Goal: Task Accomplishment & Management: Manage account settings

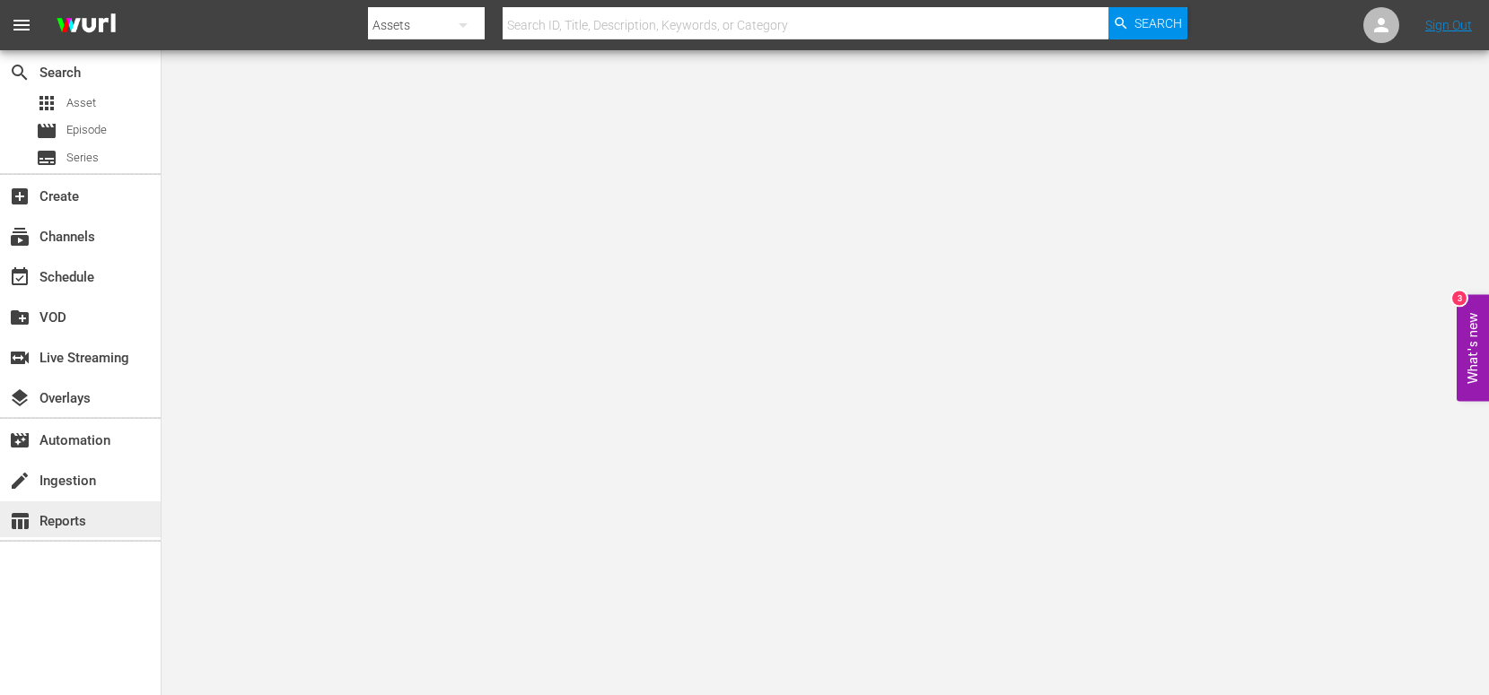
click at [61, 515] on div "table_chart Reports" at bounding box center [50, 519] width 101 height 16
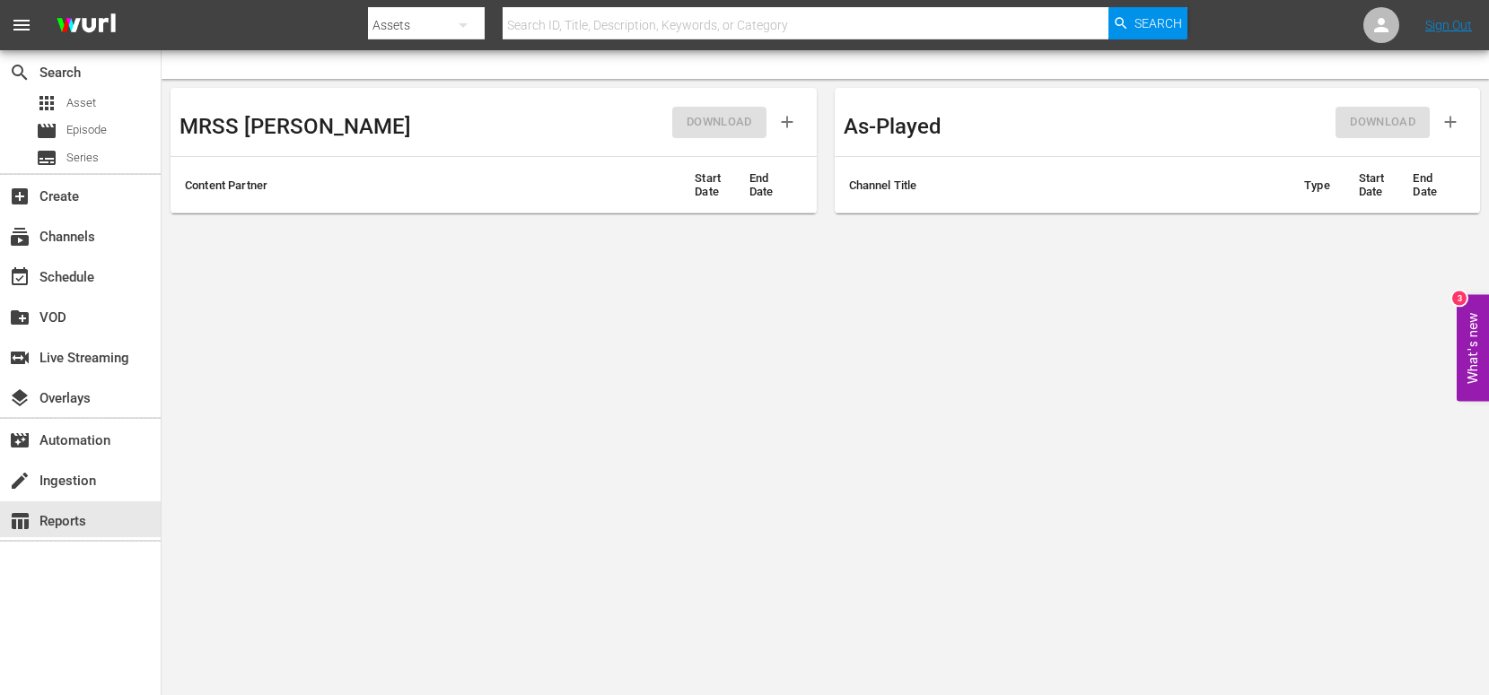
drag, startPoint x: 889, startPoint y: 180, endPoint x: 912, endPoint y: 180, distance: 22.4
click at [889, 180] on th "Channel Title" at bounding box center [1063, 185] width 456 height 57
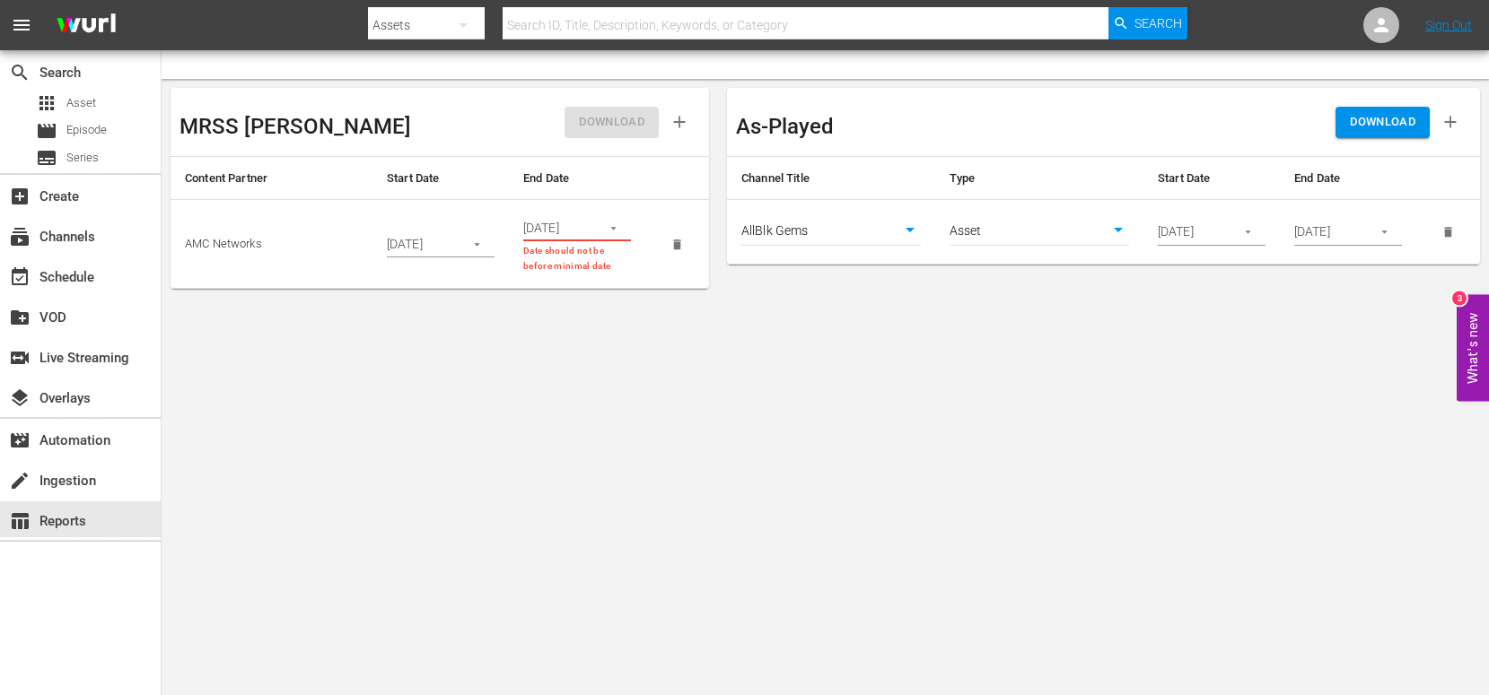
click at [1065, 236] on body "menu Search By Assets Search ID, Title, Description, Keywords, or Category Sear…" at bounding box center [744, 347] width 1489 height 695
click at [1065, 236] on li "Asset" at bounding box center [1038, 232] width 179 height 30
click at [1391, 126] on span "DOWNLOAD" at bounding box center [1383, 122] width 66 height 21
click at [334, 433] on body "menu Search By Assets Search ID, Title, Description, Keywords, or Category Sear…" at bounding box center [744, 347] width 1489 height 695
click at [94, 265] on div "event_available Schedule" at bounding box center [80, 276] width 161 height 36
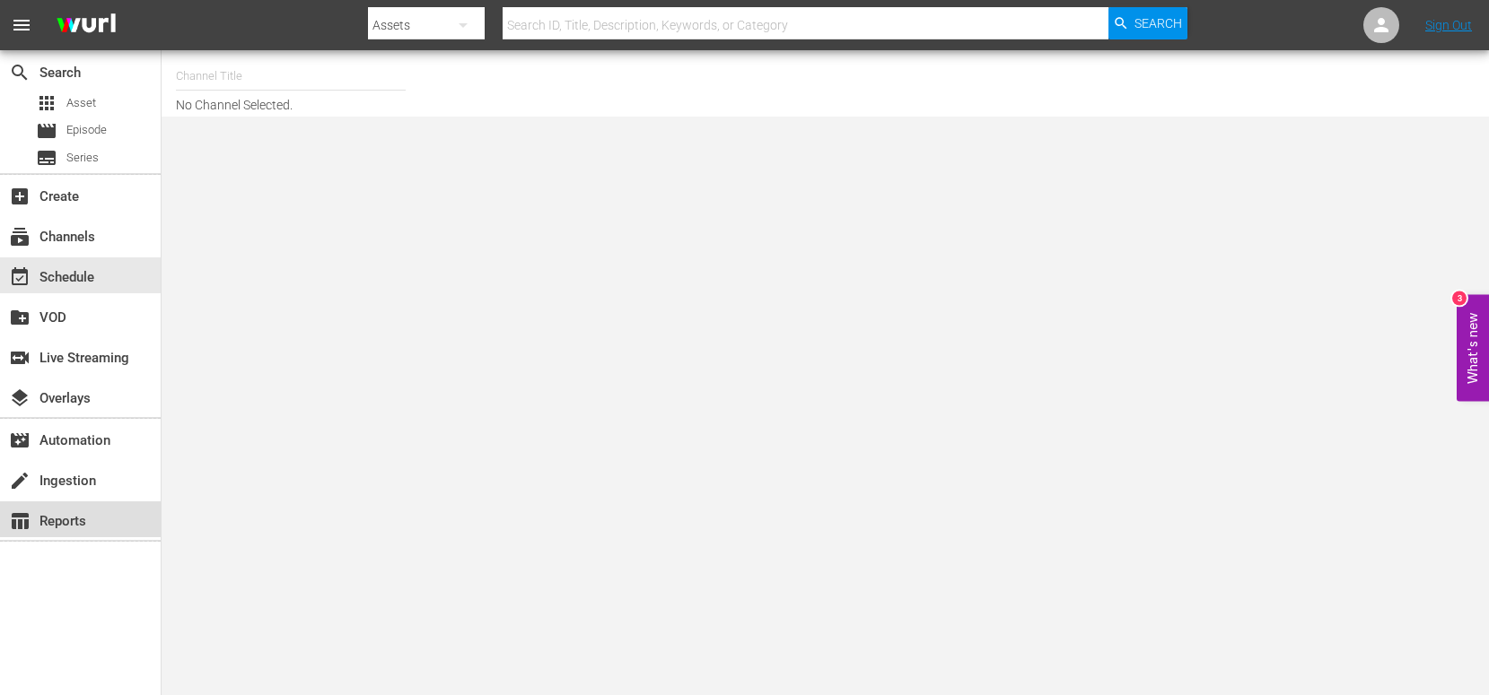
click at [39, 523] on div "table_chart Reports" at bounding box center [50, 519] width 101 height 16
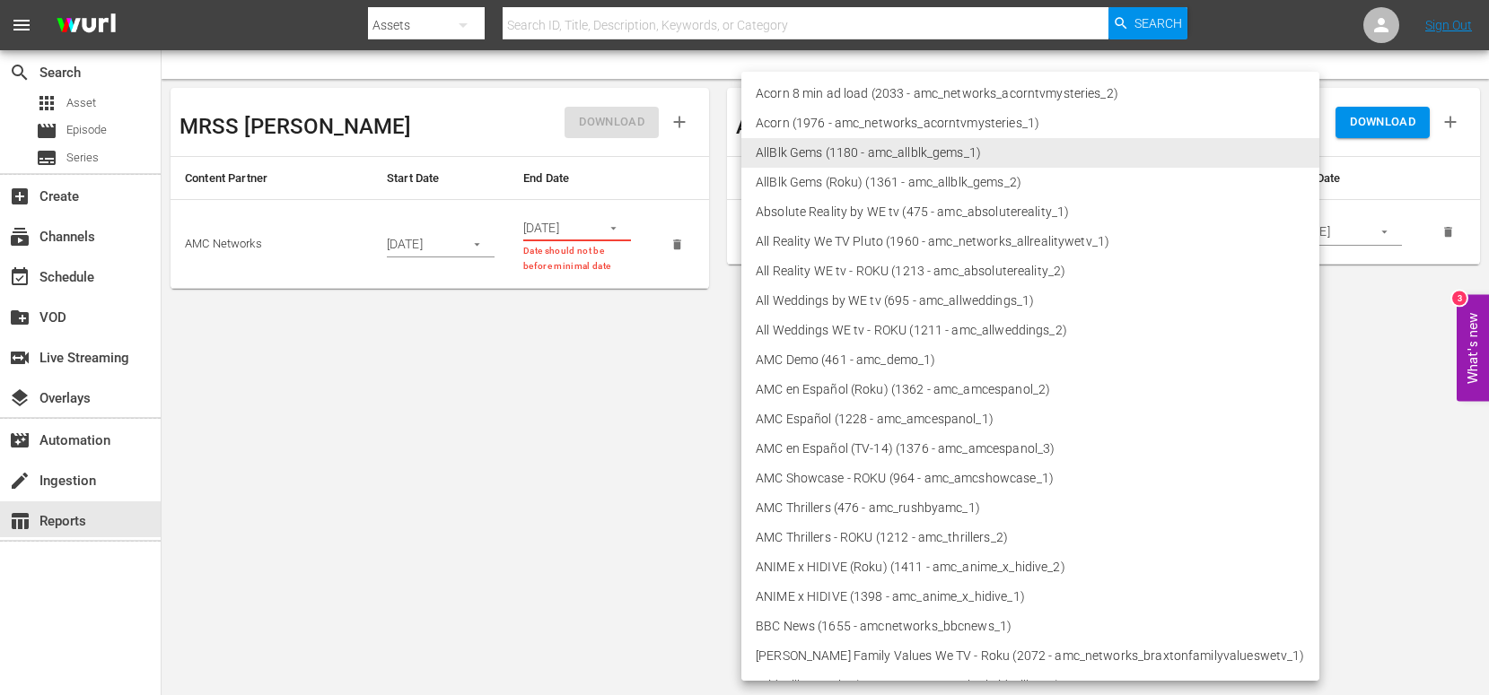
click at [776, 231] on body "menu Search By Assets Search ID, Title, Description, Keywords, or Category Sear…" at bounding box center [744, 347] width 1489 height 695
drag, startPoint x: 664, startPoint y: 424, endPoint x: 662, endPoint y: 410, distance: 14.5
click at [664, 424] on div at bounding box center [744, 347] width 1489 height 695
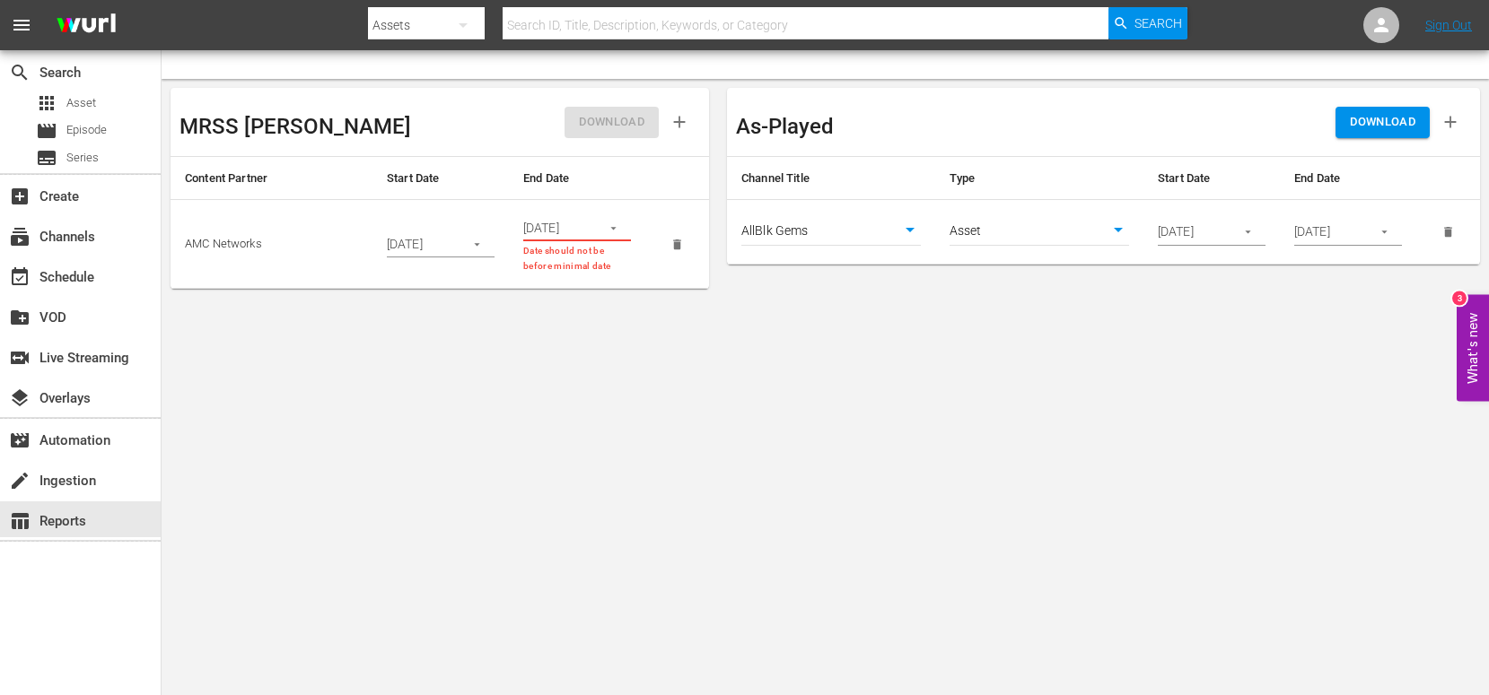
click at [1010, 230] on body "menu Search By Assets Search ID, Title, Description, Keywords, or Category Sear…" at bounding box center [744, 347] width 1489 height 695
click at [998, 237] on li "Asset" at bounding box center [1038, 232] width 179 height 30
click at [870, 232] on body "menu Search By Assets Search ID, Title, Description, Keywords, or Category Sear…" at bounding box center [744, 347] width 1489 height 695
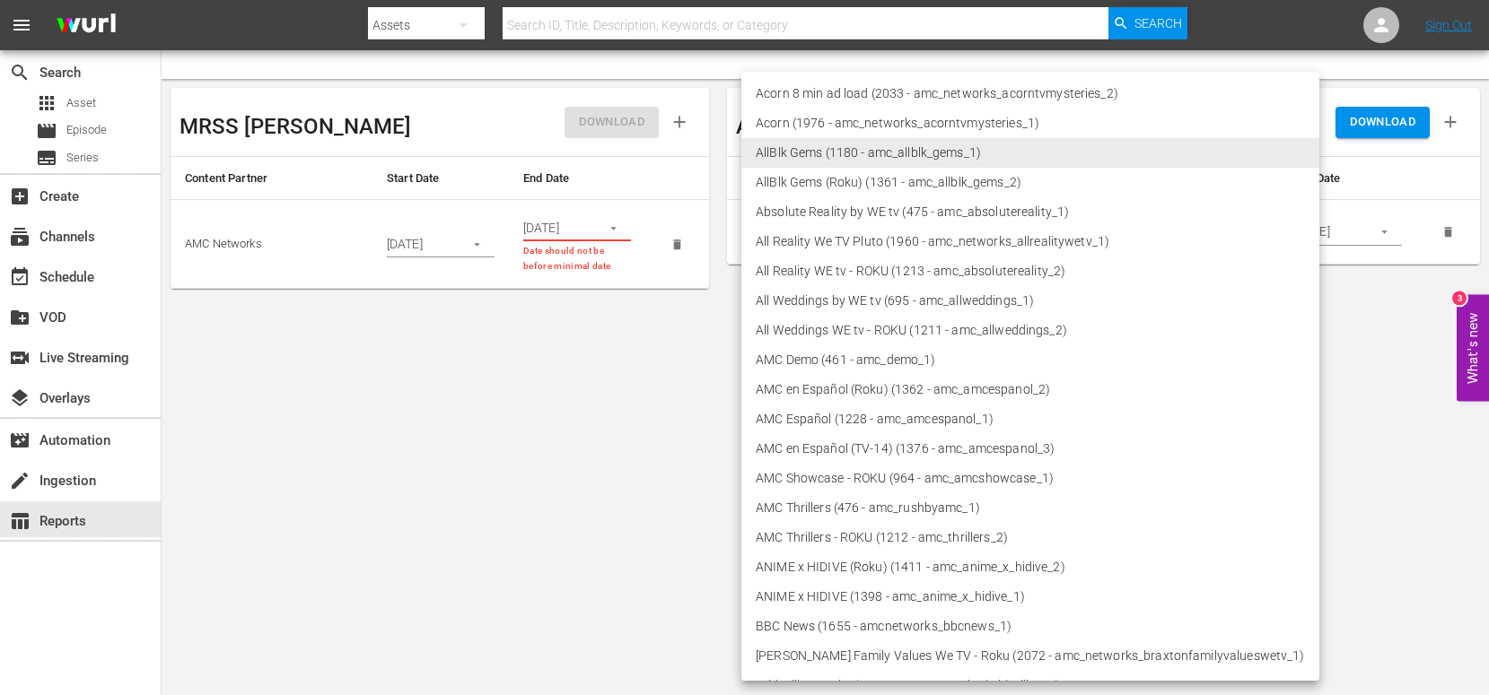
click at [610, 453] on div at bounding box center [744, 347] width 1489 height 695
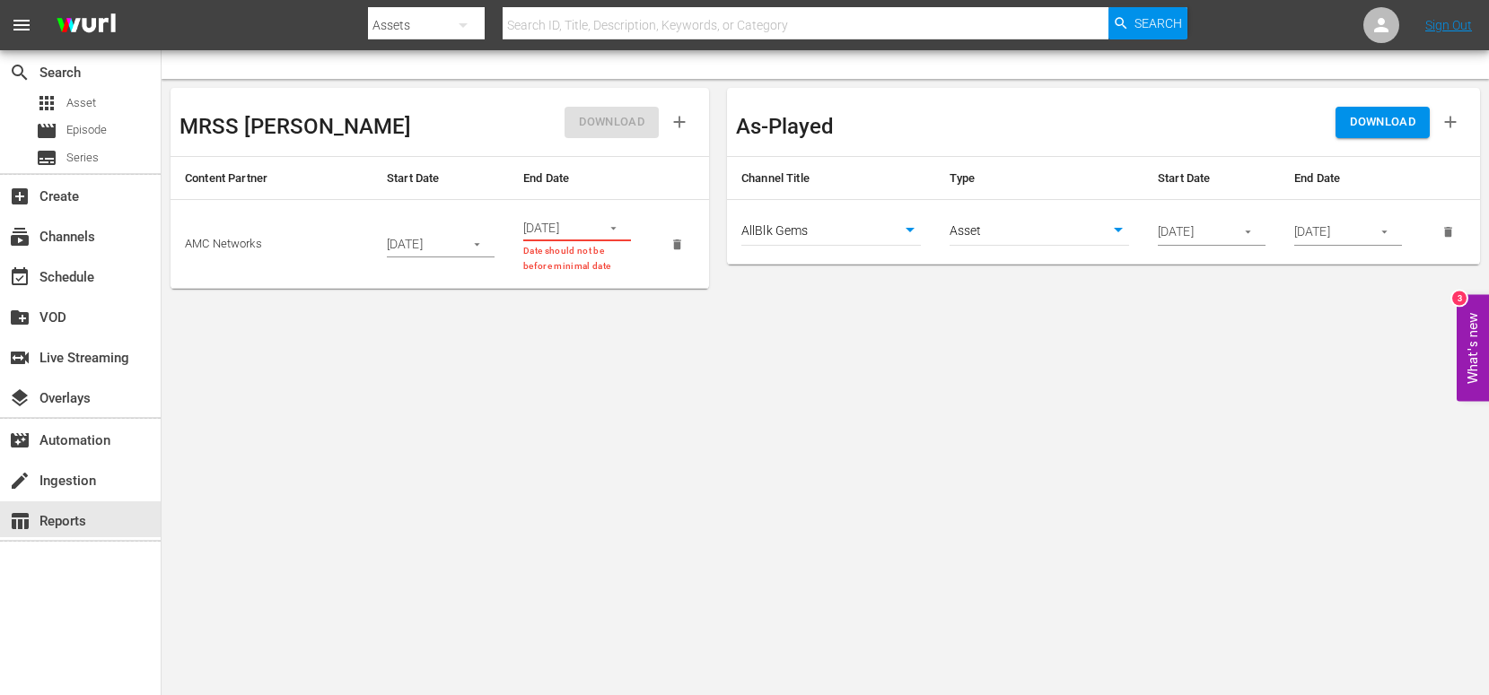
click at [806, 232] on body "menu Search By Assets Search ID, Title, Description, Keywords, or Category Sear…" at bounding box center [744, 347] width 1489 height 695
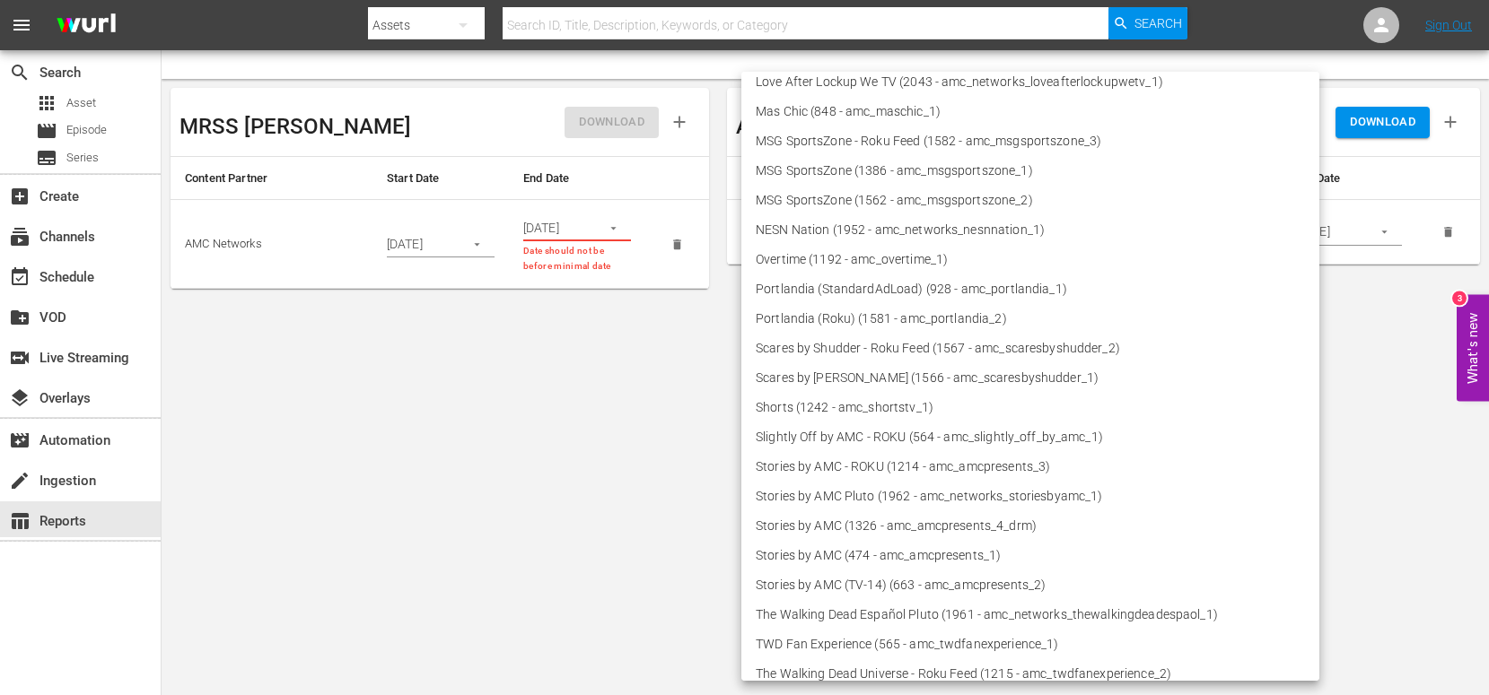
scroll to position [856, 0]
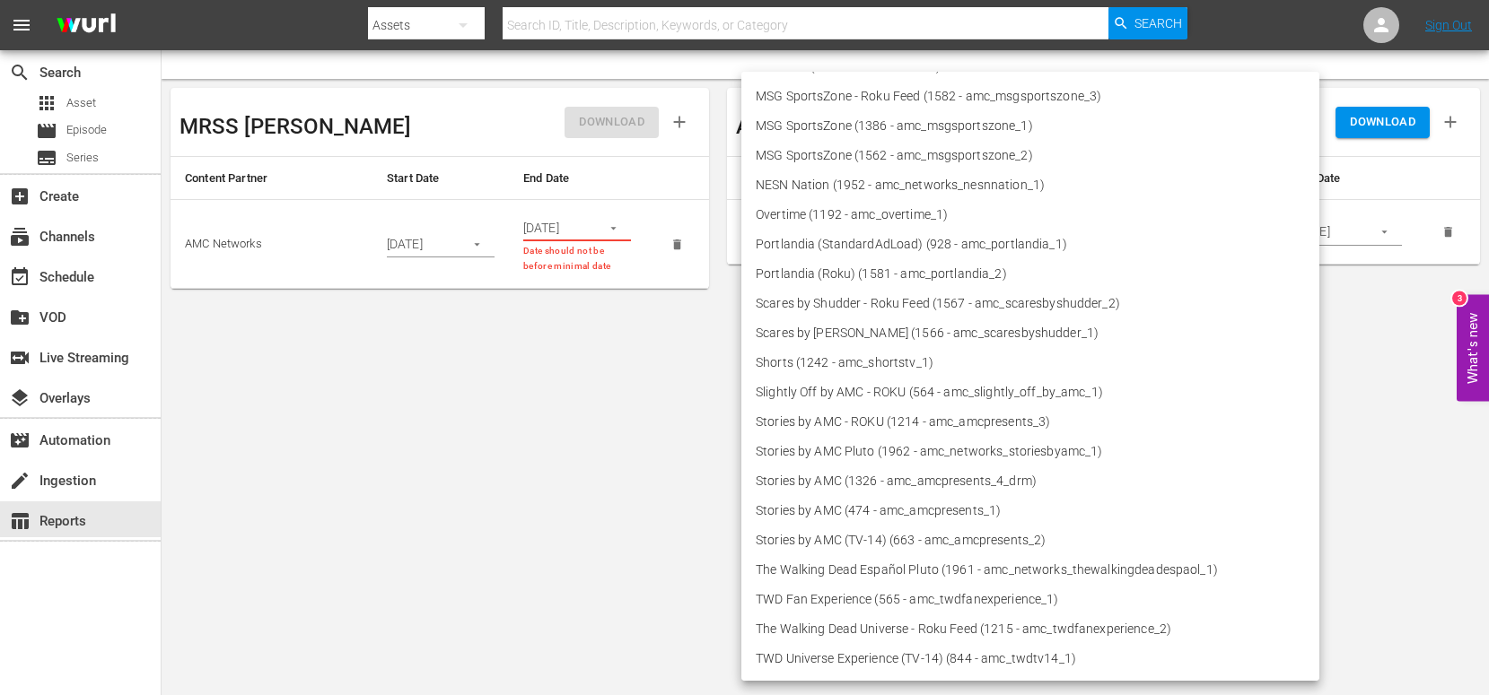
click at [1354, 312] on div at bounding box center [744, 347] width 1489 height 695
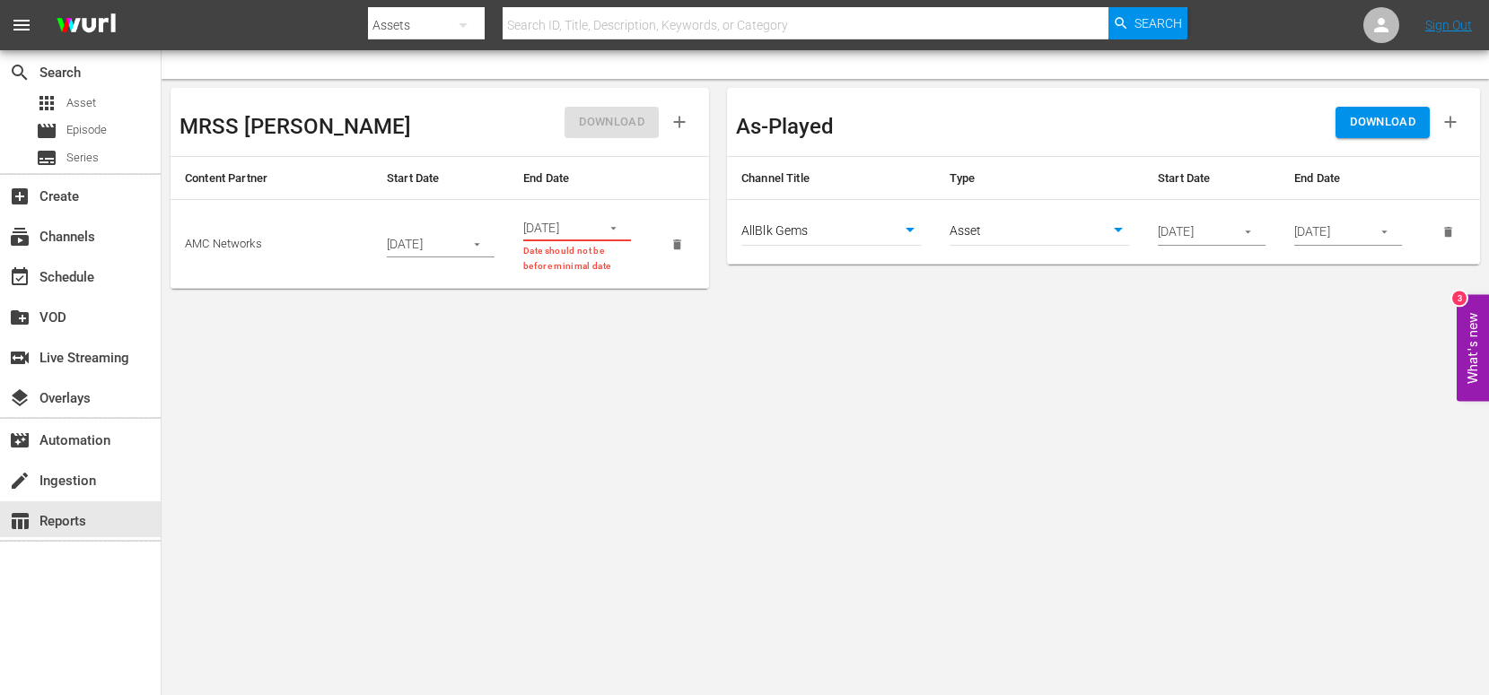
click at [1438, 124] on button "button" at bounding box center [1450, 121] width 41 height 41
click at [1447, 124] on icon "button" at bounding box center [1450, 122] width 20 height 20
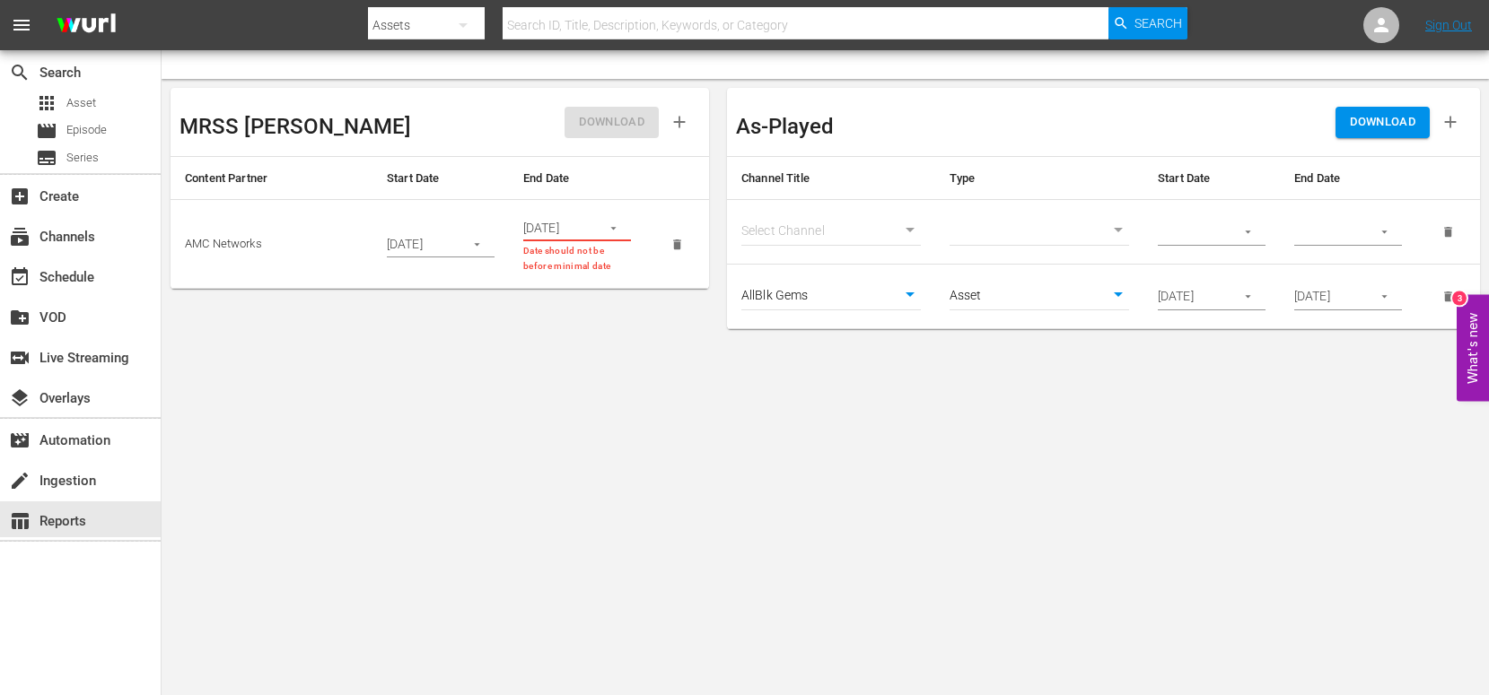
click at [1447, 124] on icon "button" at bounding box center [1450, 122] width 20 height 20
click at [1449, 123] on icon "button" at bounding box center [1451, 123] width 12 height 12
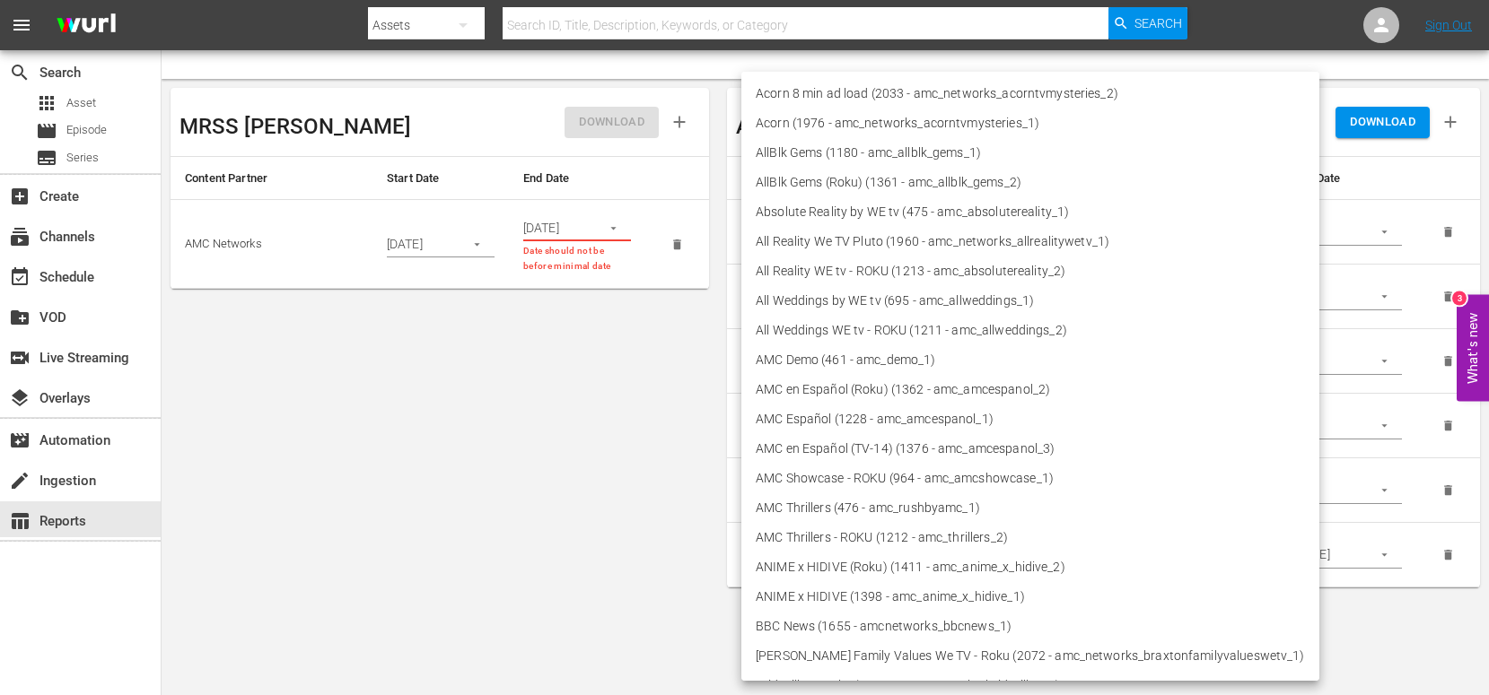
click at [909, 229] on body "menu Search By Assets Search ID, Title, Description, Keywords, or Category Sear…" at bounding box center [744, 347] width 1489 height 695
click at [615, 348] on div at bounding box center [744, 347] width 1489 height 695
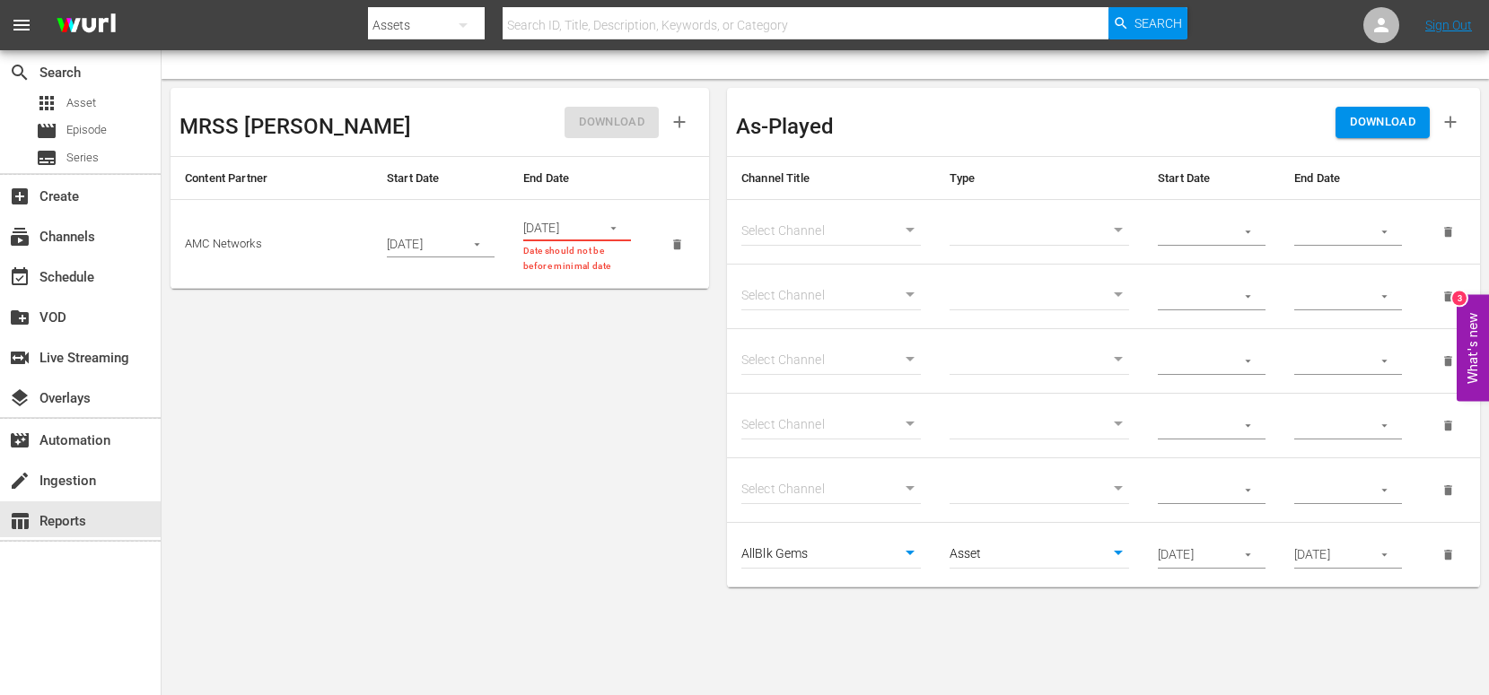
click at [1453, 232] on icon "delete" at bounding box center [1447, 231] width 13 height 13
click at [1451, 230] on icon "delete" at bounding box center [1448, 232] width 8 height 10
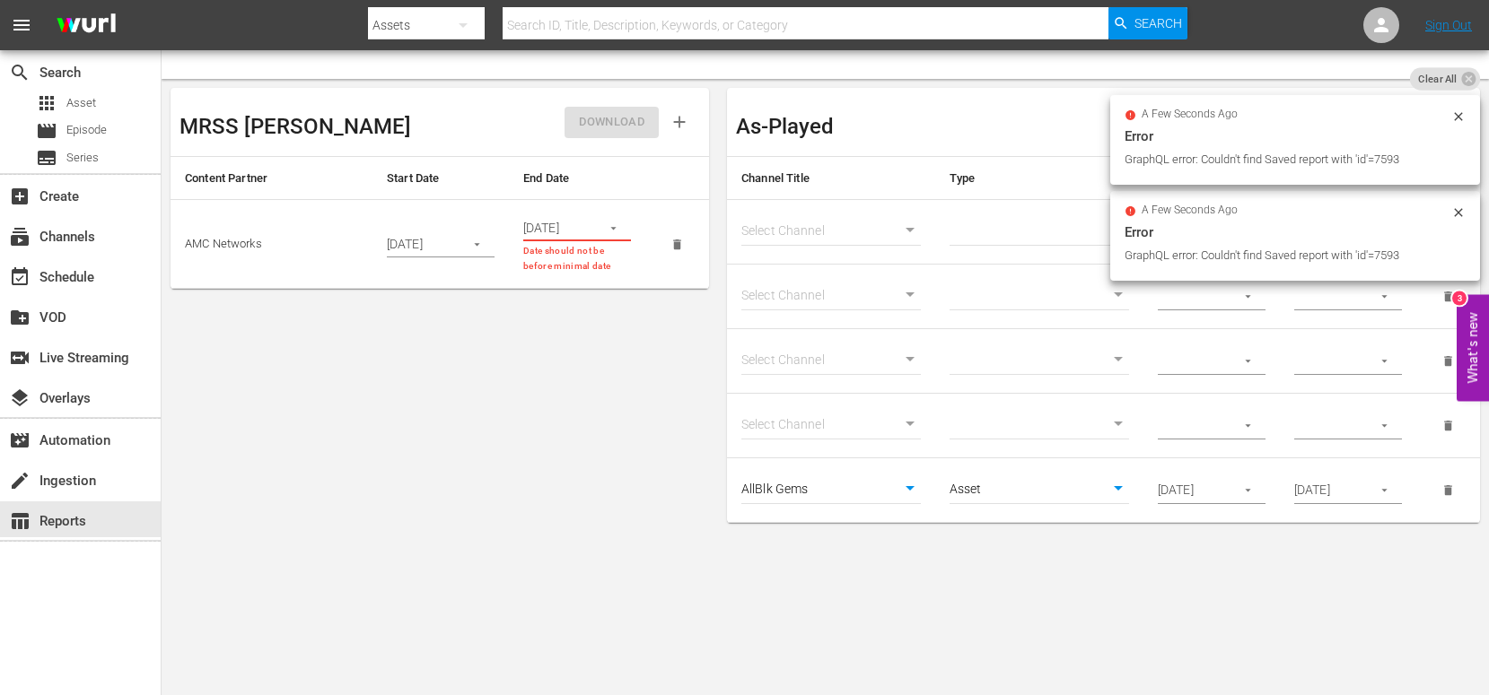
click at [1457, 221] on div at bounding box center [1458, 214] width 14 height 19
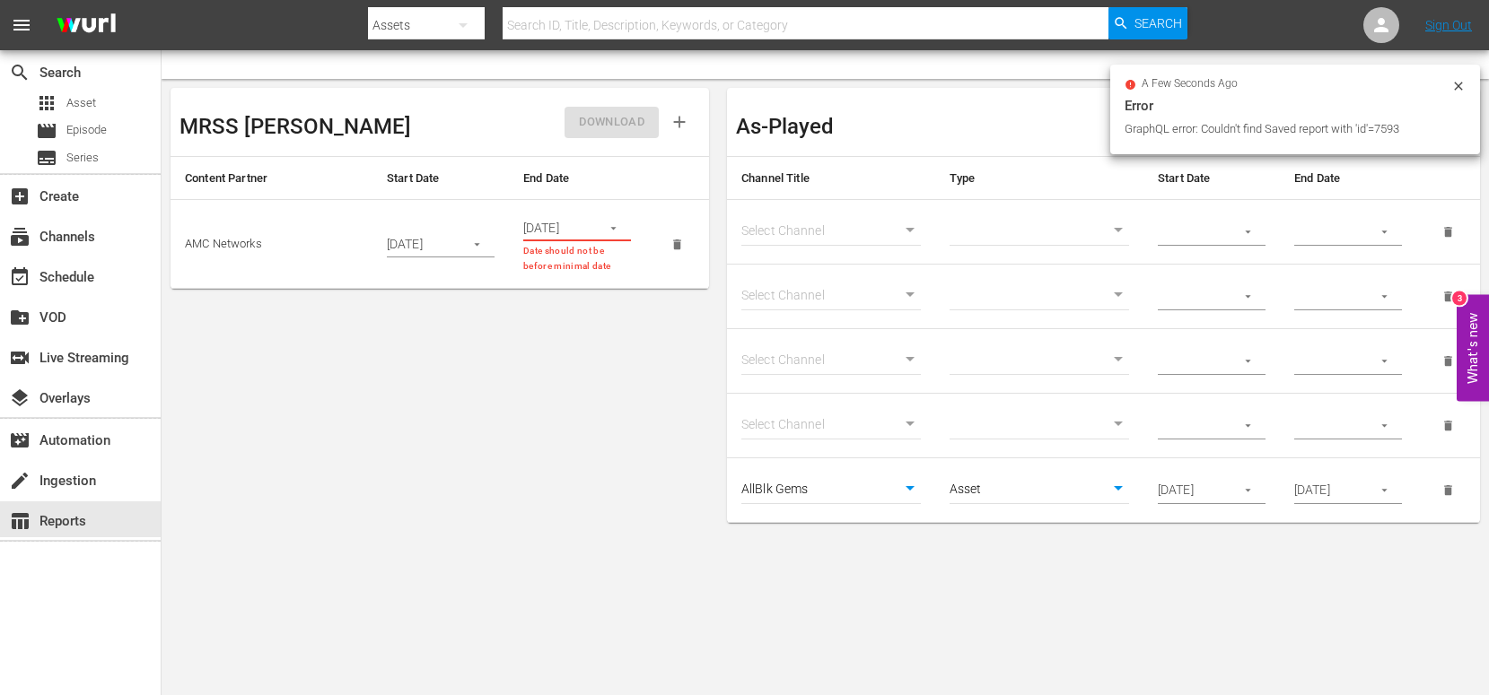
drag, startPoint x: 1463, startPoint y: 85, endPoint x: 1458, endPoint y: 134, distance: 48.7
click at [1463, 85] on icon at bounding box center [1458, 86] width 14 height 14
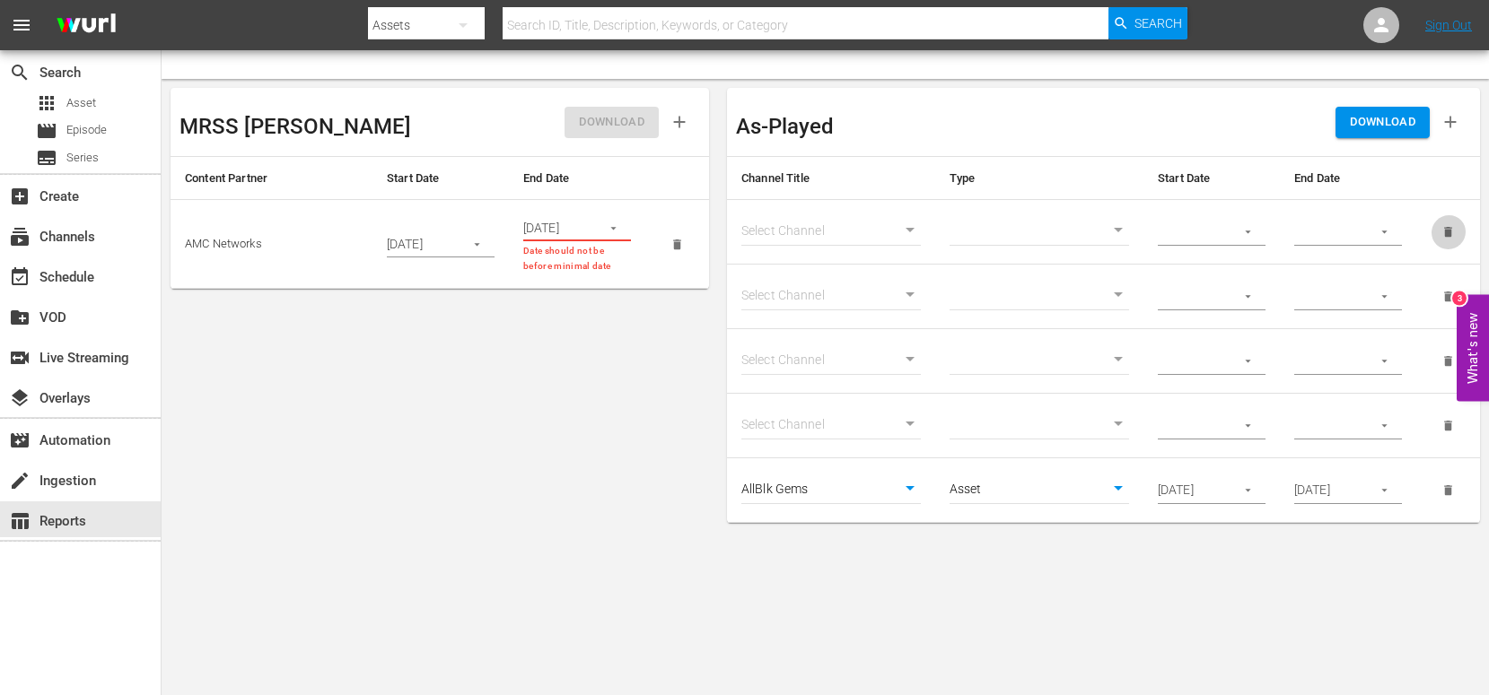
click at [1447, 232] on icon "delete" at bounding box center [1448, 232] width 8 height 10
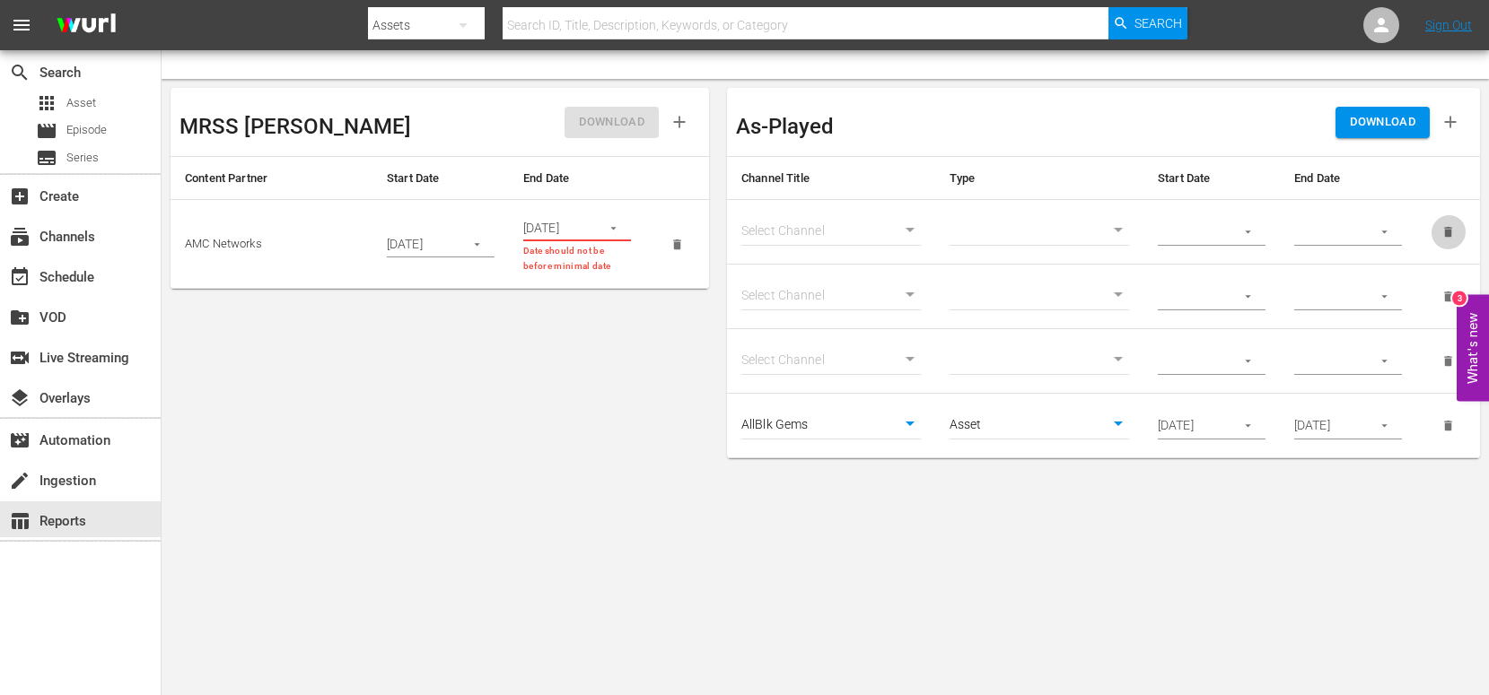
click at [1447, 230] on icon "delete" at bounding box center [1448, 232] width 8 height 10
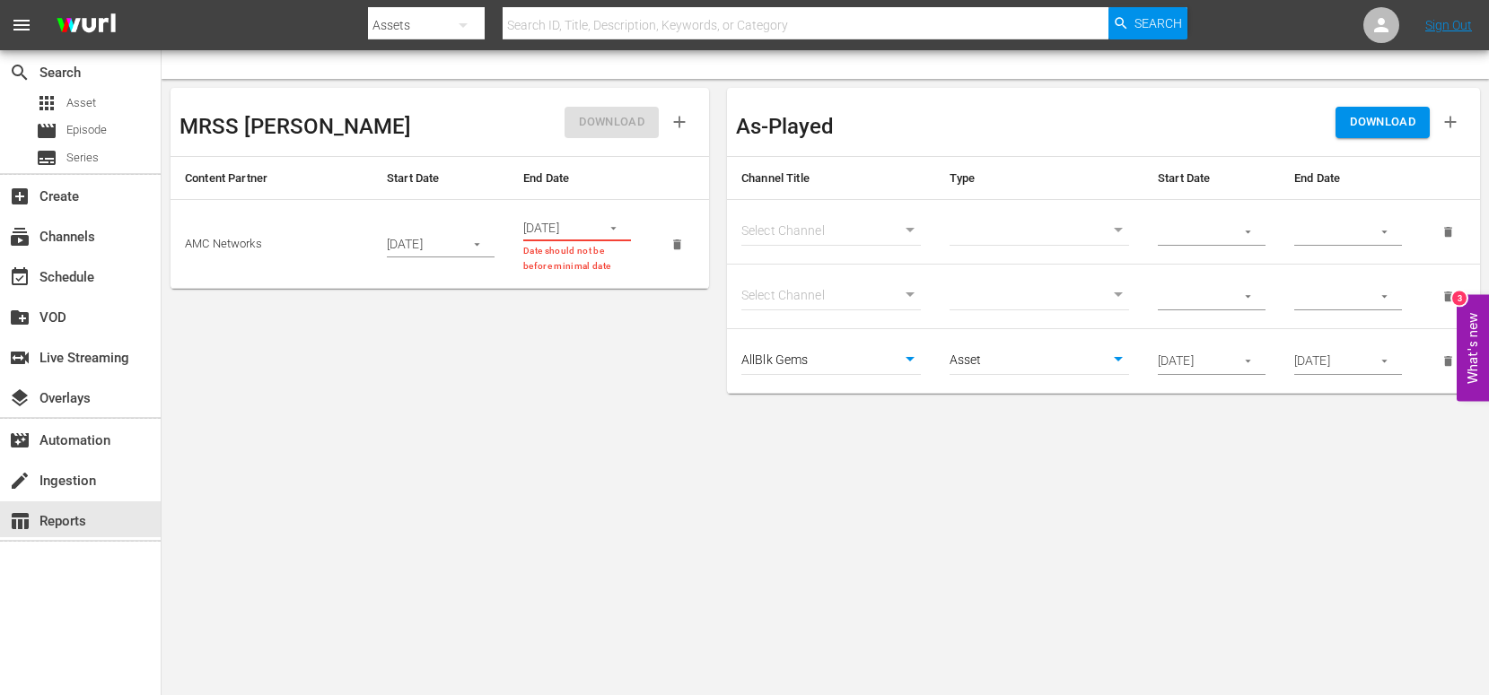
click at [1447, 230] on icon "delete" at bounding box center [1448, 232] width 8 height 10
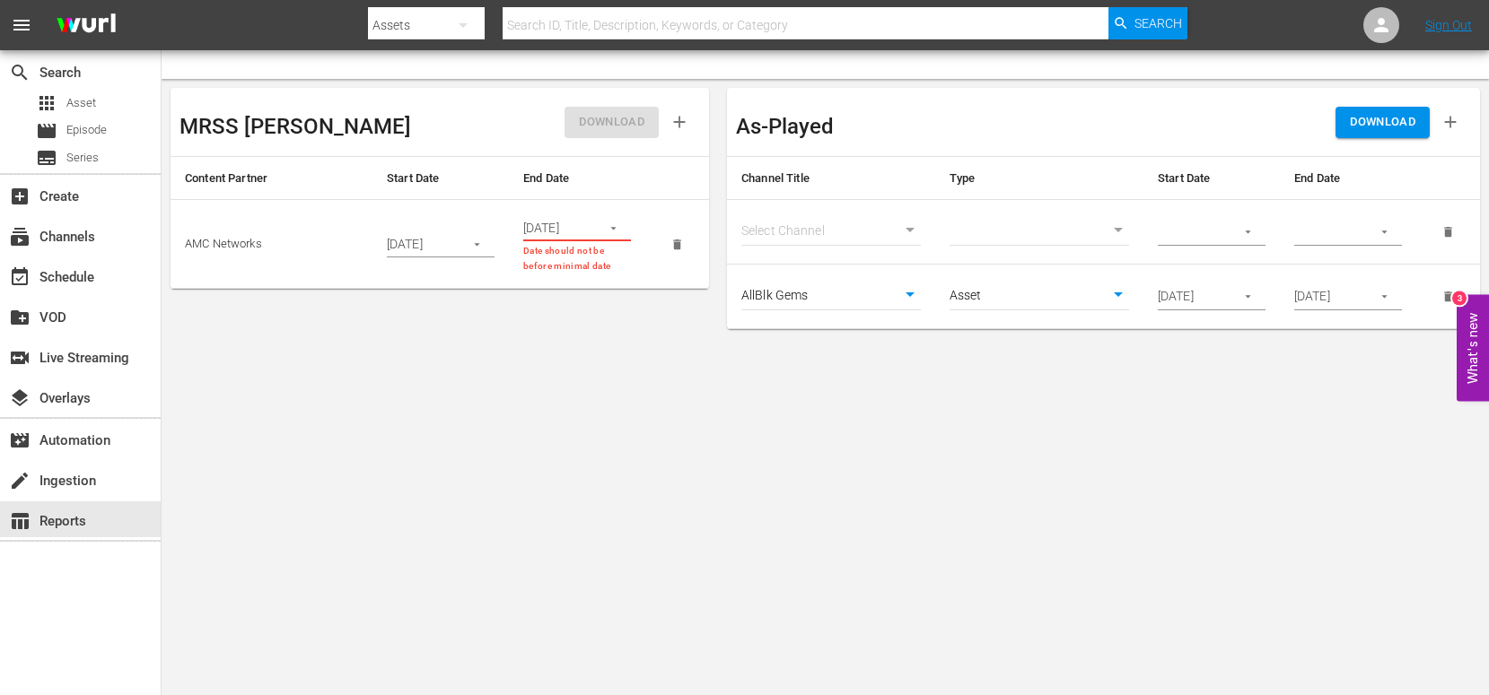
click at [1447, 230] on icon "delete" at bounding box center [1448, 232] width 8 height 10
